Goal: Obtain resource: Download file/media

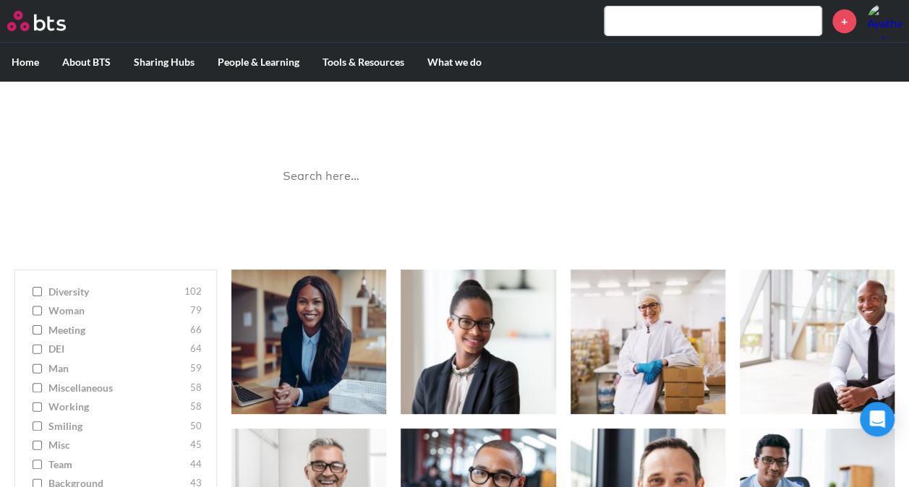
click at [377, 167] on input "search" at bounding box center [454, 177] width 361 height 38
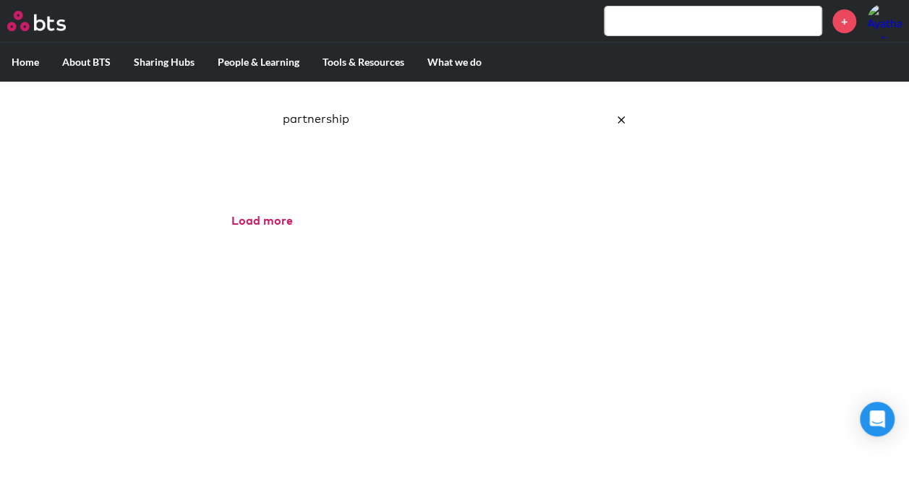
scroll to position [58, 0]
click at [361, 123] on input "partnership" at bounding box center [454, 119] width 361 height 38
click button "submit" at bounding box center [0, 0] width 0 height 0
click at [361, 123] on input "partner" at bounding box center [454, 119] width 361 height 38
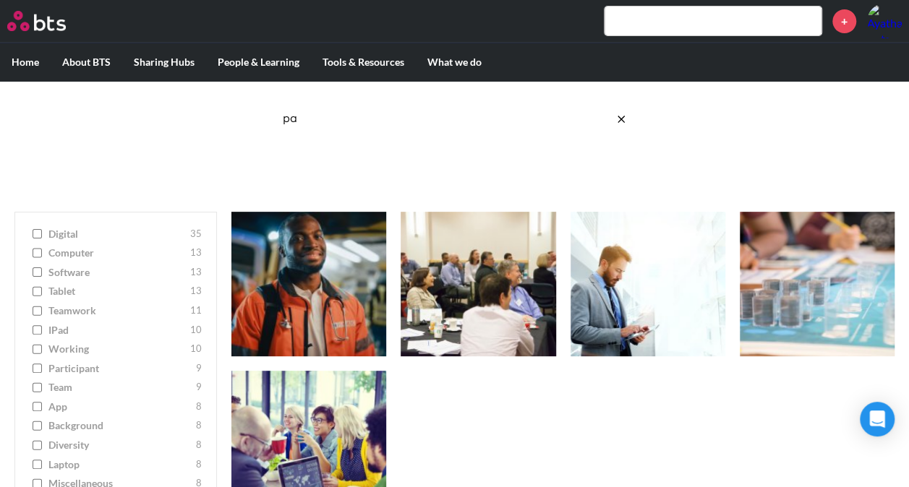
type input "p"
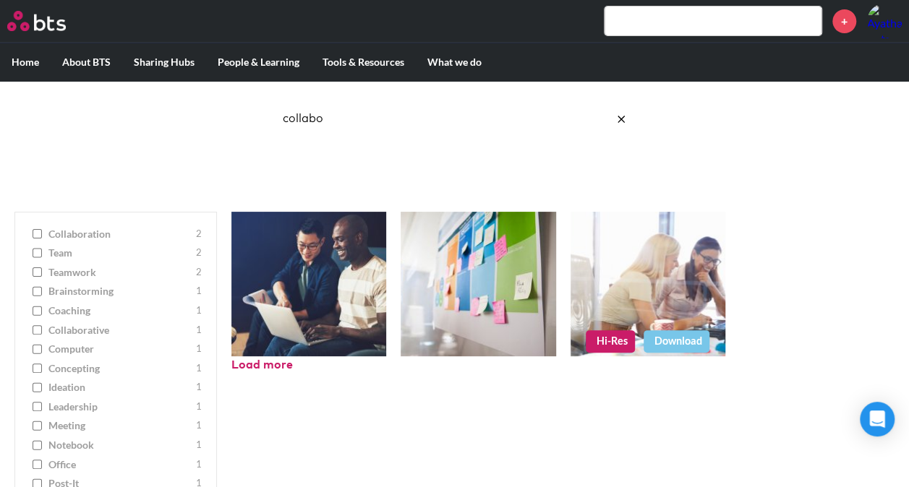
type input "collabo"
click at [672, 340] on link "Download" at bounding box center [676, 341] width 66 height 22
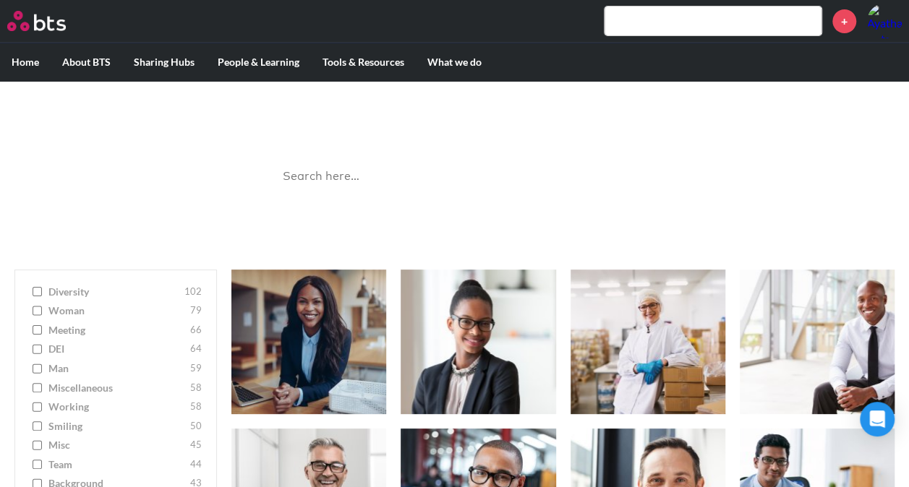
click at [405, 184] on input "search" at bounding box center [454, 177] width 361 height 38
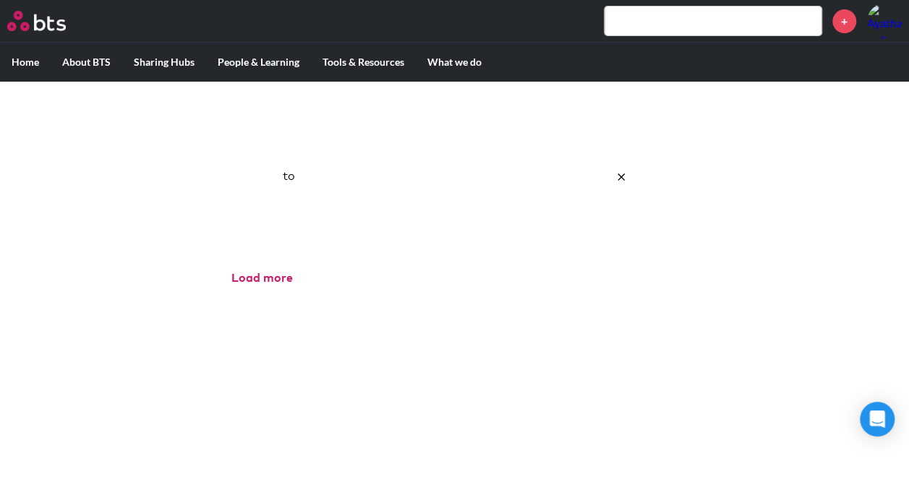
type input "t"
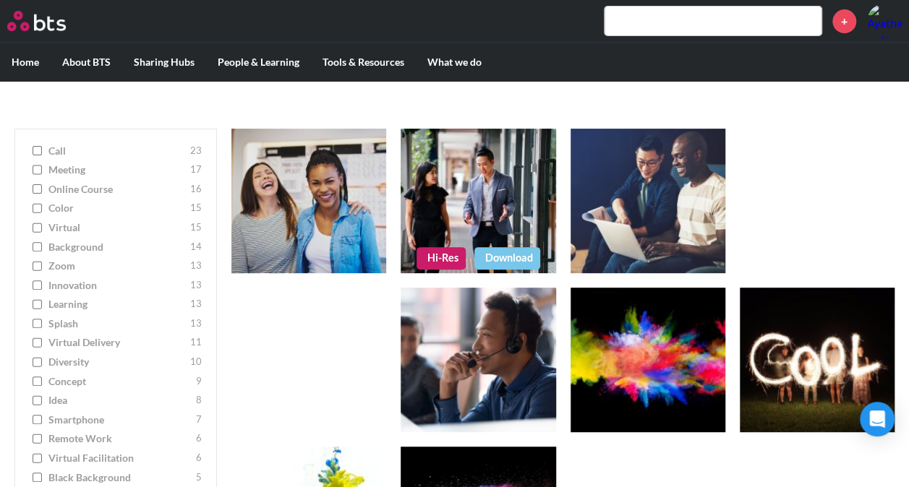
scroll to position [140, 0]
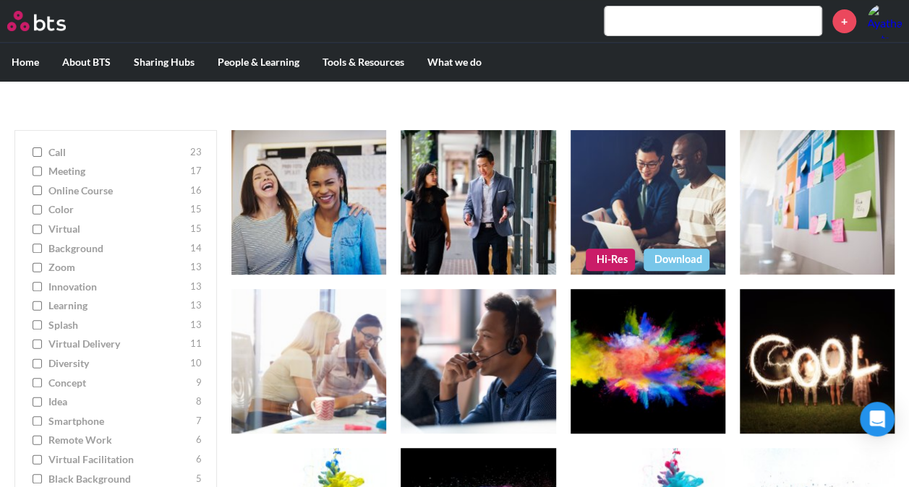
type input "coll"
click at [667, 254] on link "Download" at bounding box center [676, 260] width 66 height 22
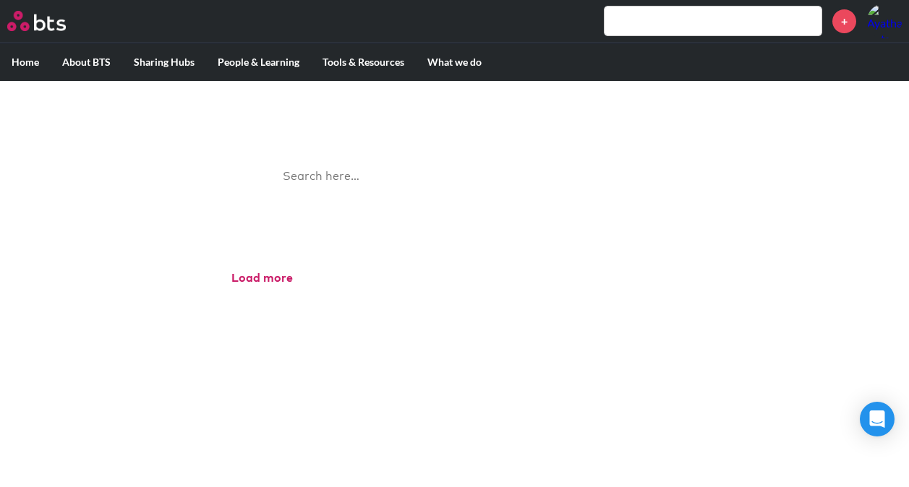
scroll to position [80, 0]
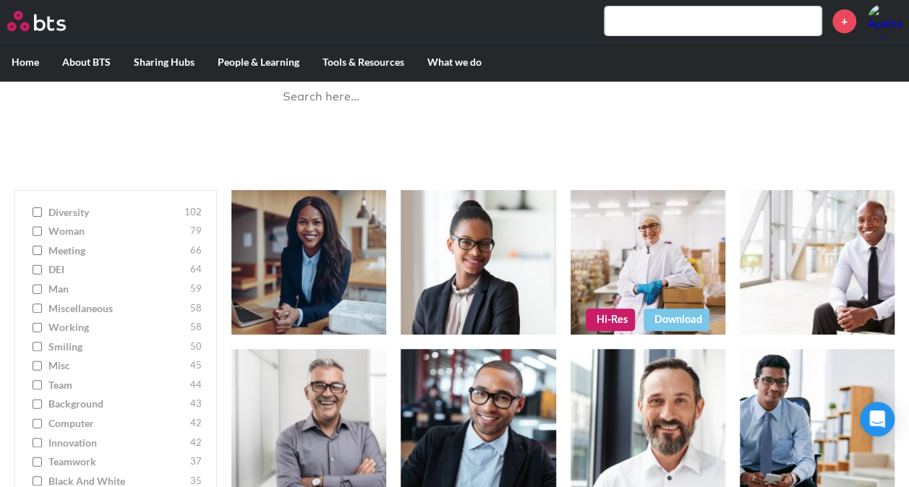
click at [694, 321] on link "Download" at bounding box center [676, 320] width 66 height 22
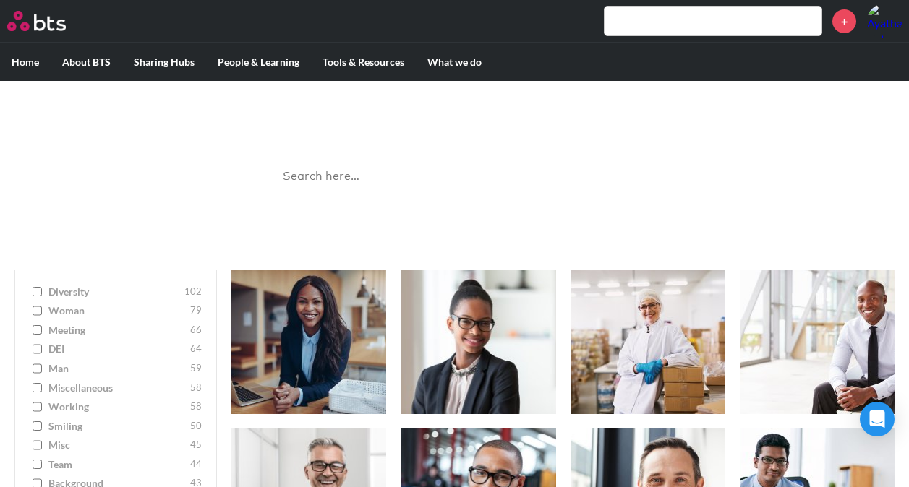
scroll to position [80, 0]
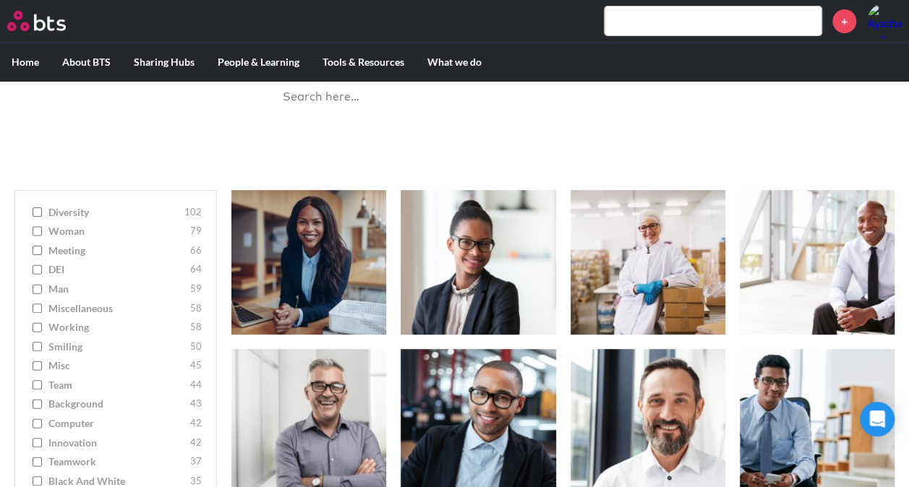
click at [370, 99] on input "search" at bounding box center [454, 97] width 361 height 38
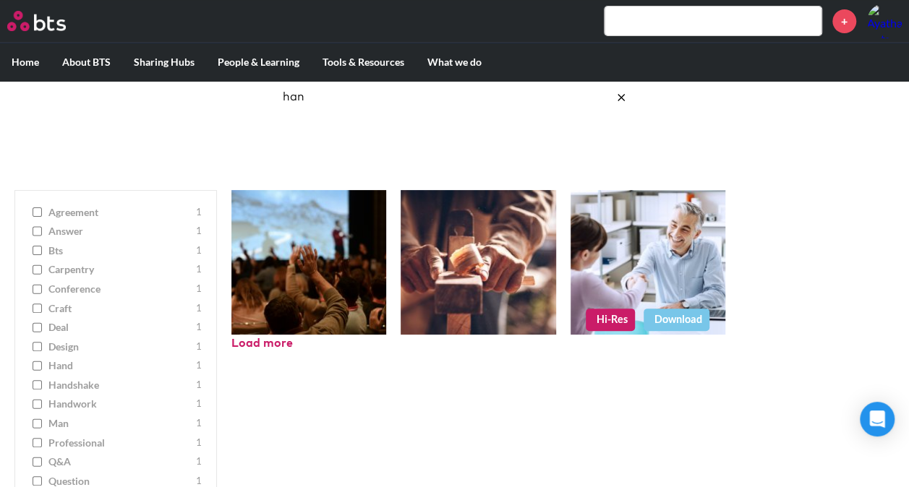
type input "han"
click at [667, 317] on link "Download" at bounding box center [676, 320] width 66 height 22
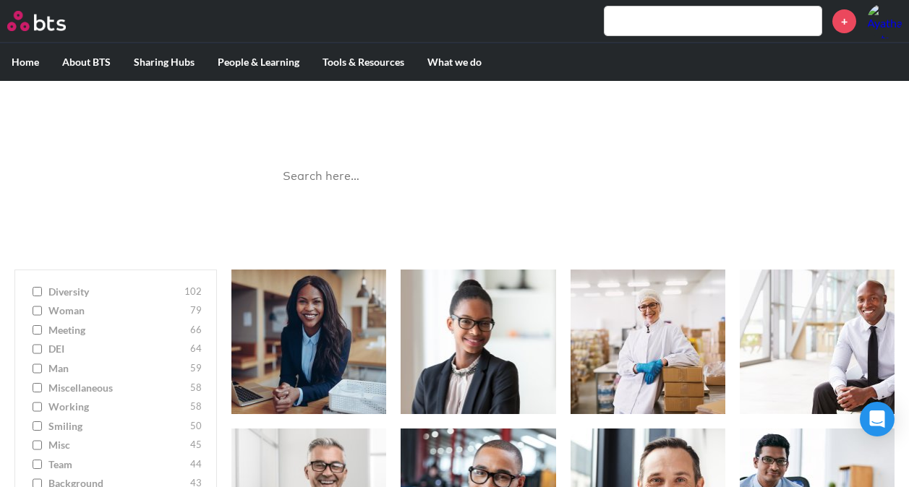
scroll to position [80, 0]
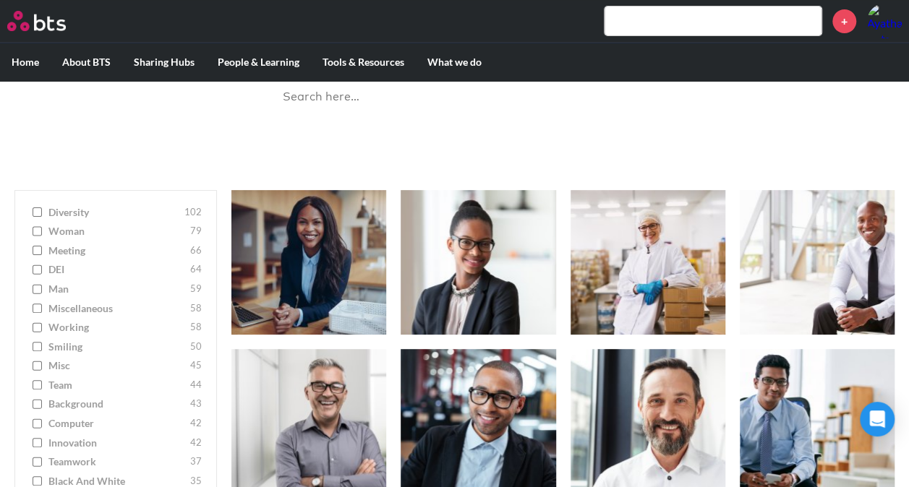
click at [451, 95] on input "search" at bounding box center [454, 97] width 361 height 38
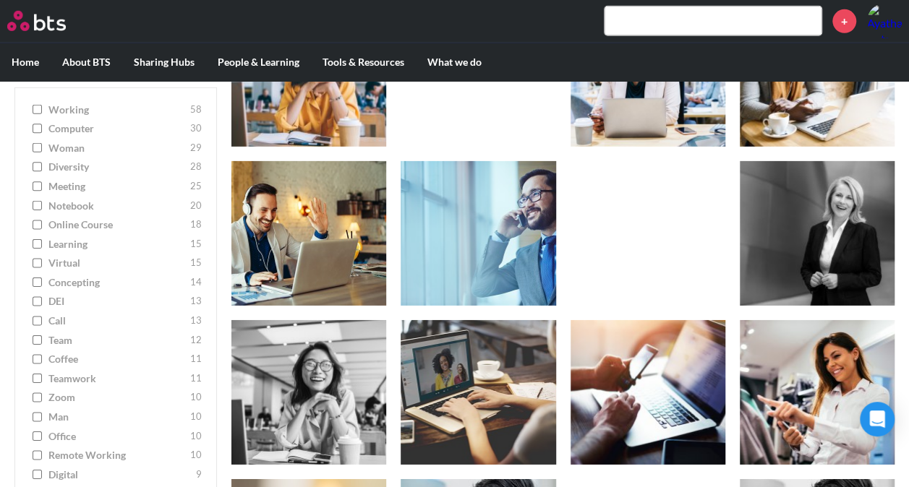
scroll to position [2242, 0]
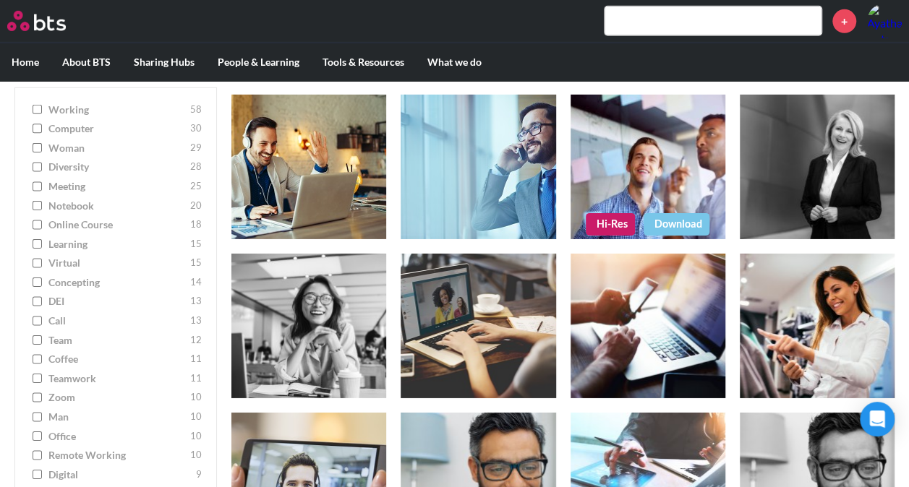
type input "worki"
click at [603, 228] on link "Hi-Res" at bounding box center [610, 224] width 49 height 22
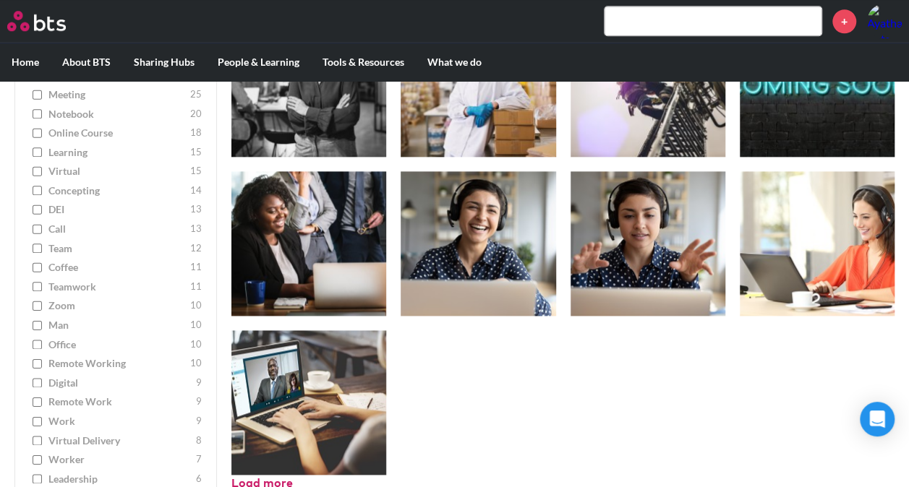
scroll to position [3457, 0]
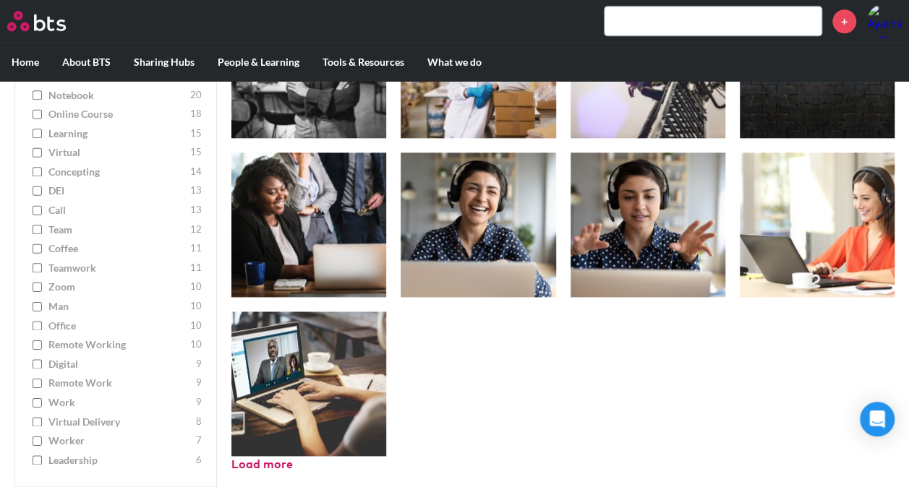
click at [52, 462] on span "leadership" at bounding box center [120, 460] width 144 height 14
click at [42, 462] on input "leadership 6" at bounding box center [37, 460] width 9 height 10
checkbox input "true"
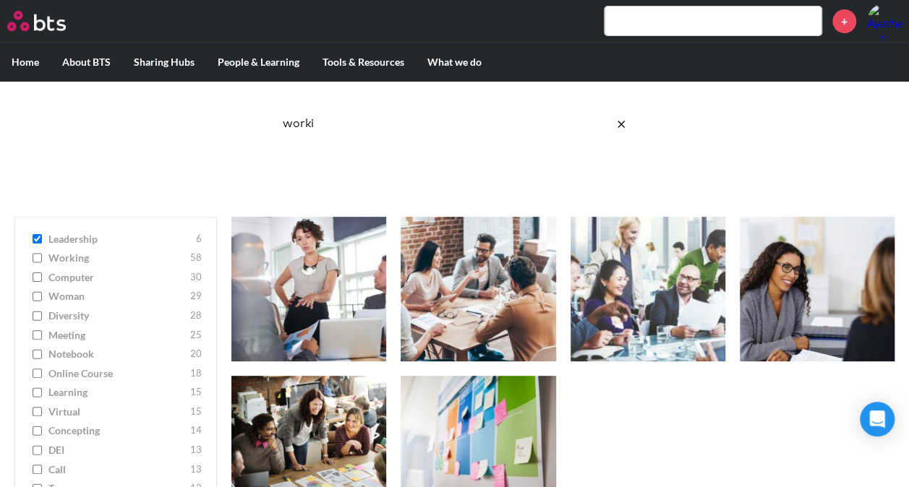
scroll to position [52, 0]
click at [39, 321] on label "diversity 28" at bounding box center [116, 316] width 172 height 14
click at [39, 321] on input "diversity 28" at bounding box center [37, 317] width 9 height 10
checkbox input "true"
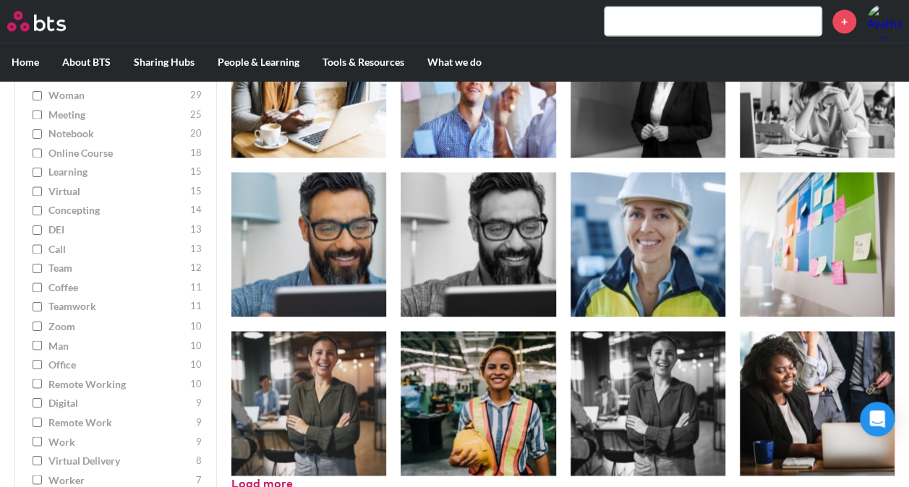
scroll to position [1071, 0]
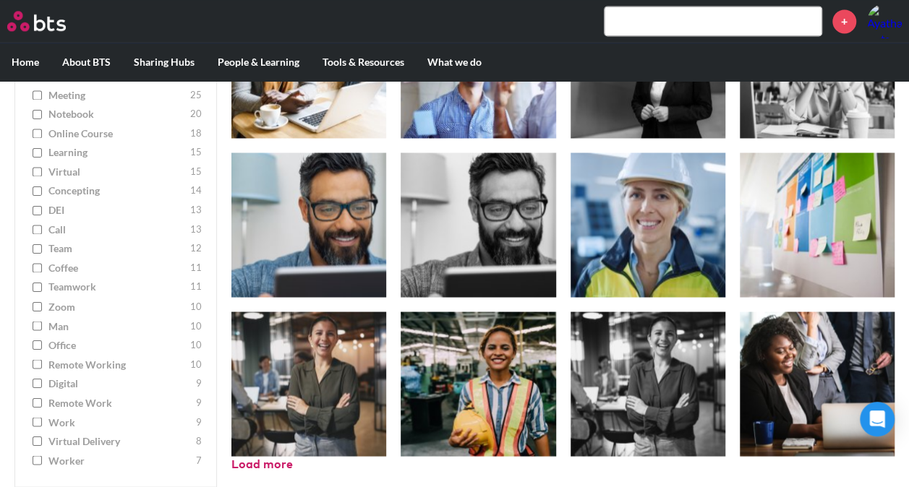
click at [51, 209] on span "DEI" at bounding box center [117, 210] width 138 height 14
click at [42, 209] on input "DEI 13" at bounding box center [37, 210] width 9 height 10
checkbox input "true"
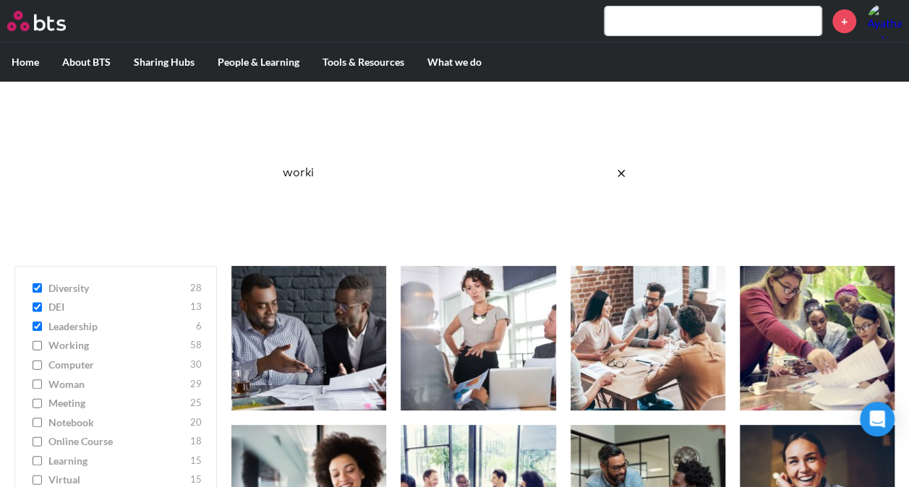
scroll to position [0, 0]
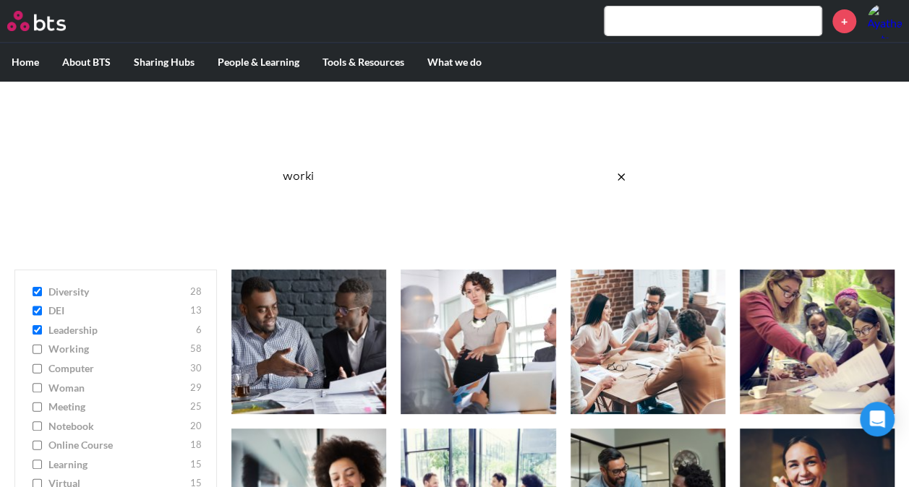
click at [37, 290] on input "diversity 28" at bounding box center [37, 292] width 9 height 10
checkbox input "false"
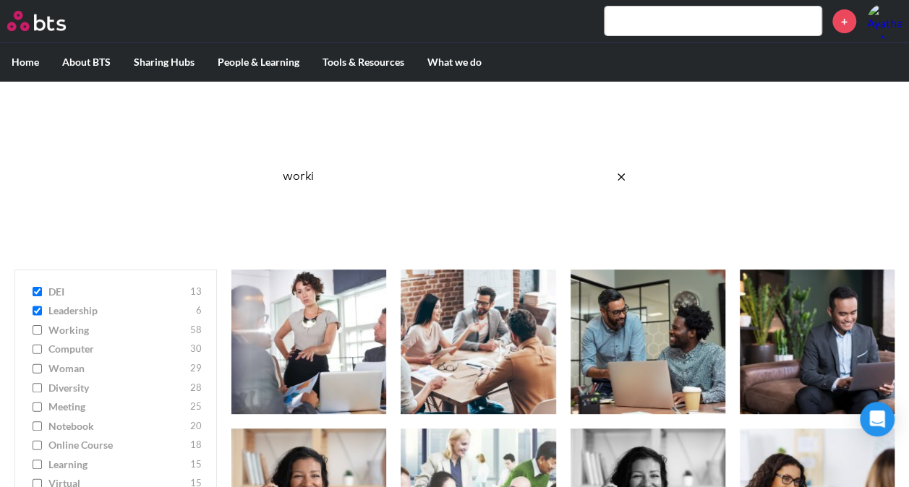
click at [37, 311] on input "leadership 6" at bounding box center [37, 311] width 9 height 10
checkbox input "false"
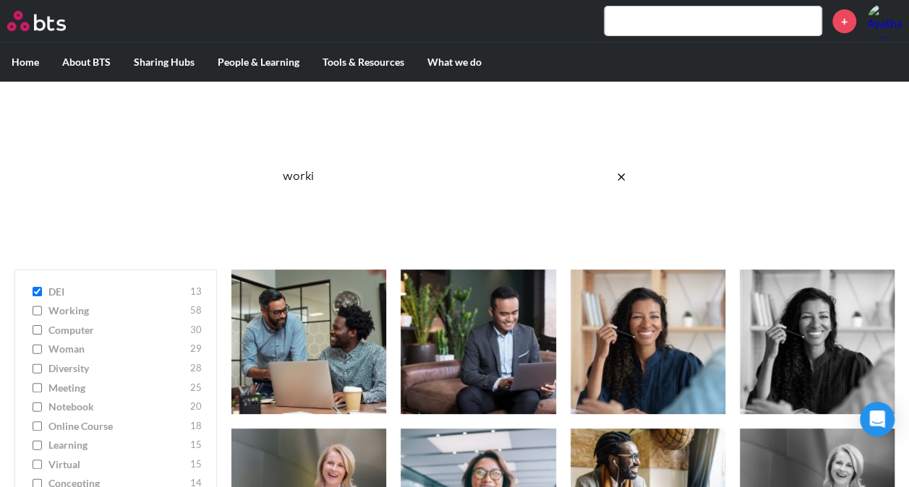
click at [35, 289] on input "DEI 13" at bounding box center [37, 292] width 9 height 10
checkbox input "false"
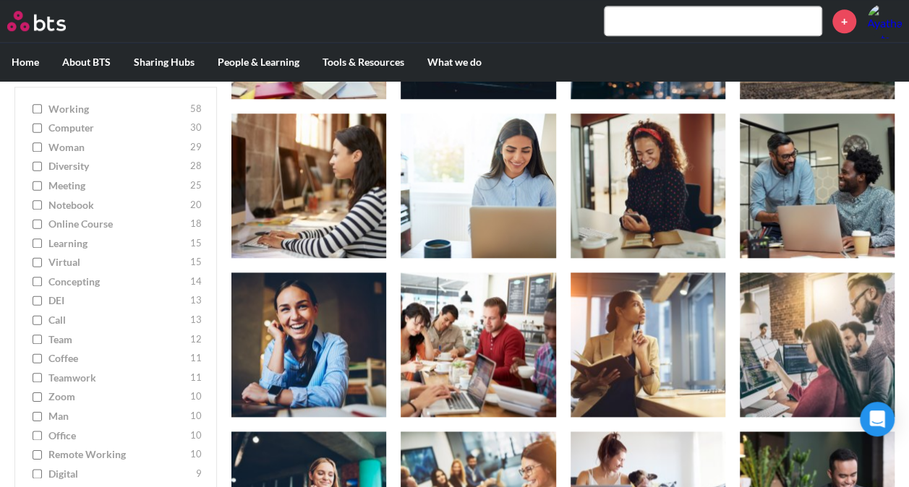
scroll to position [634, 0]
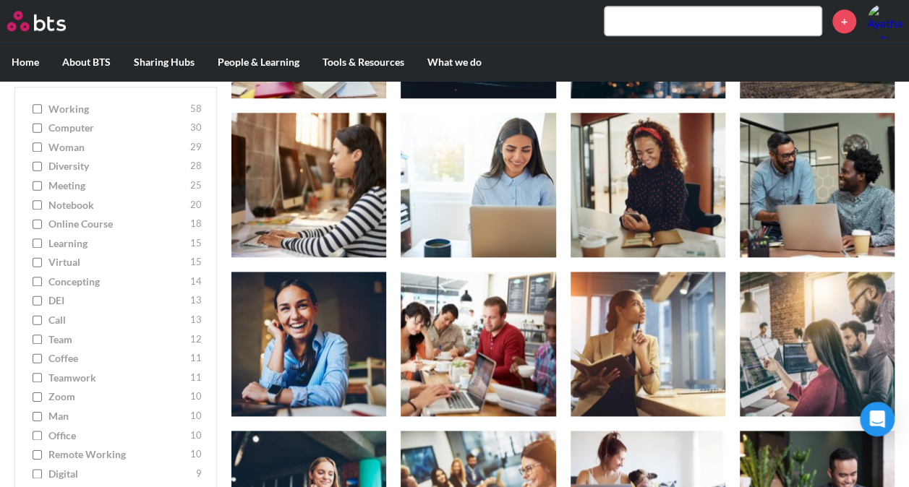
click at [40, 379] on input "teamwork 11" at bounding box center [37, 378] width 9 height 10
checkbox input "true"
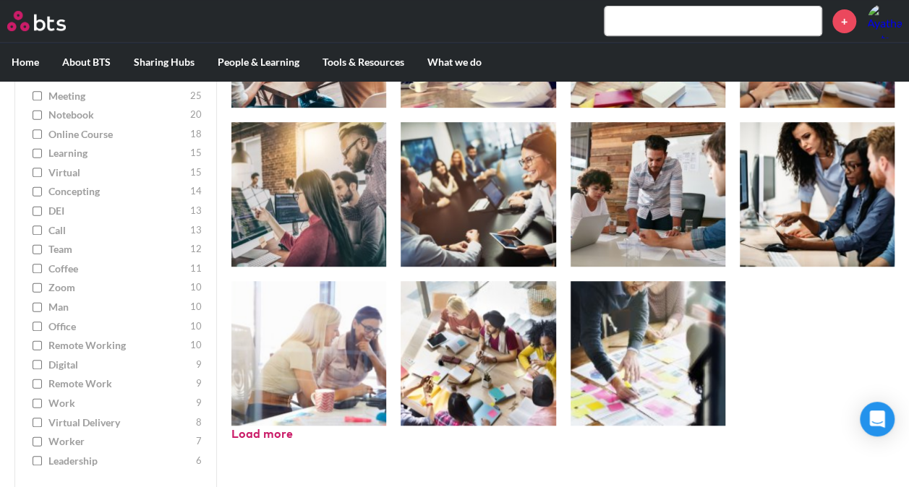
drag, startPoint x: 40, startPoint y: 379, endPoint x: 386, endPoint y: 324, distance: 349.9
click at [386, 324] on div "teamwork 11 working 58 computer 30 woman 29 diversity 28 meeting 25 notebook 20…" at bounding box center [454, 219] width 909 height 540
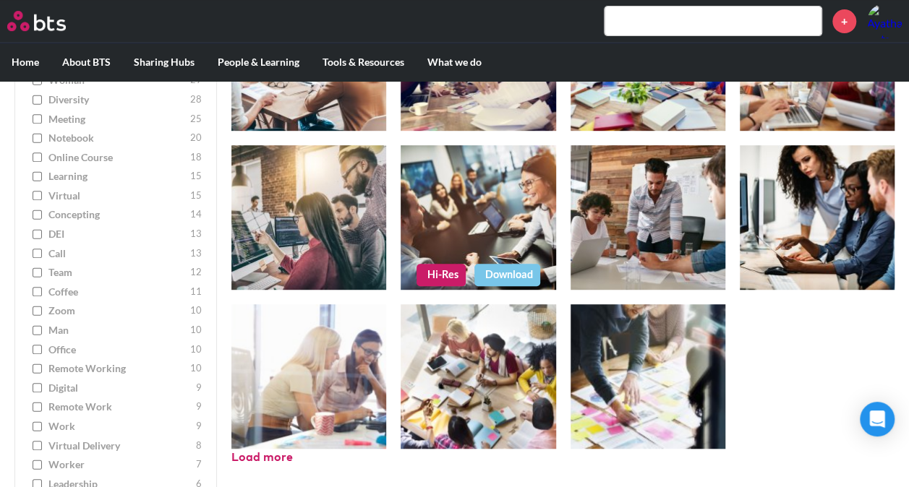
scroll to position [285, 0]
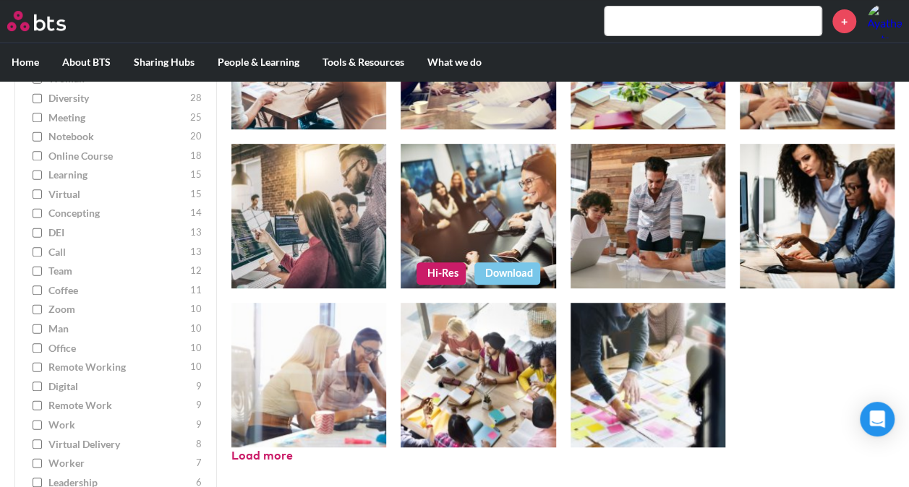
click at [439, 268] on link "Hi-Res" at bounding box center [440, 273] width 49 height 22
